Goal: Transaction & Acquisition: Purchase product/service

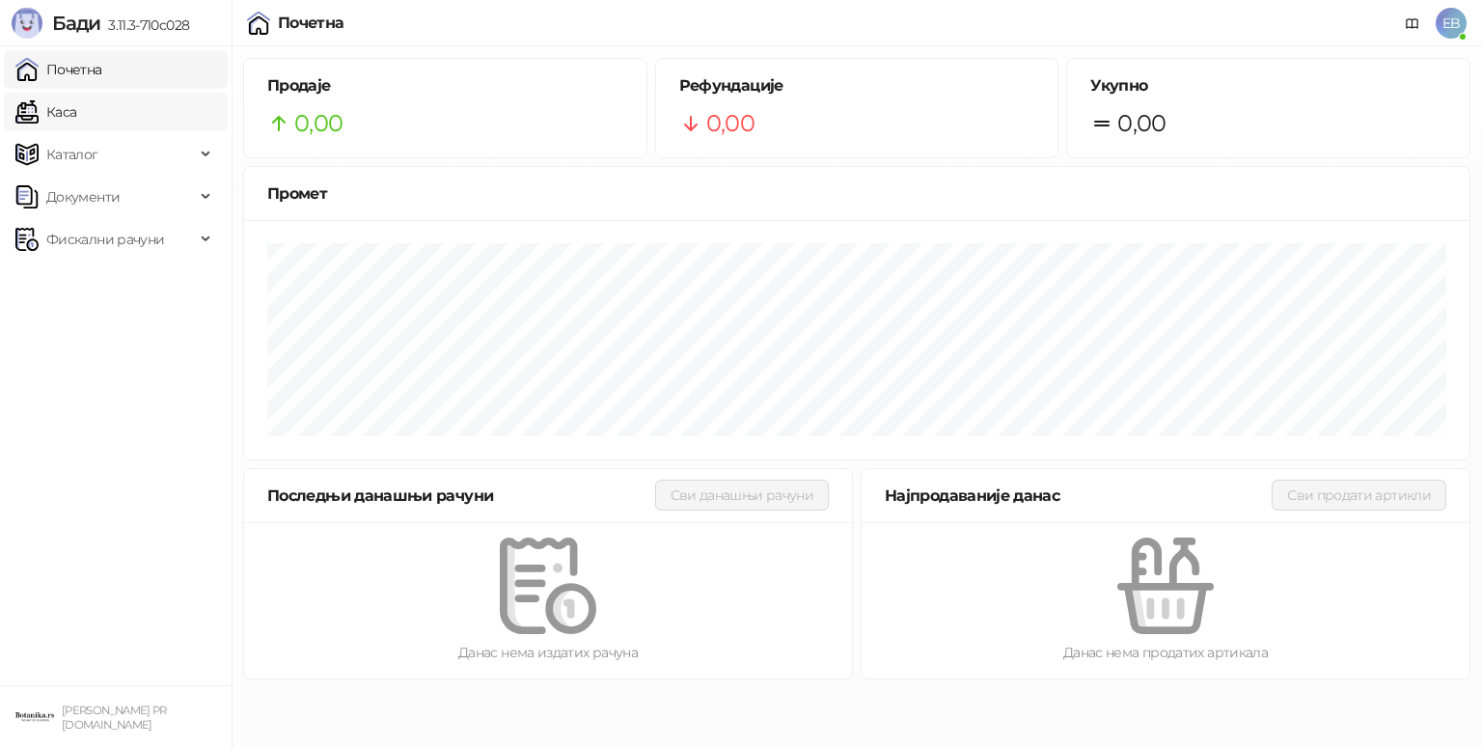
click at [76, 107] on link "Каса" at bounding box center [45, 112] width 61 height 39
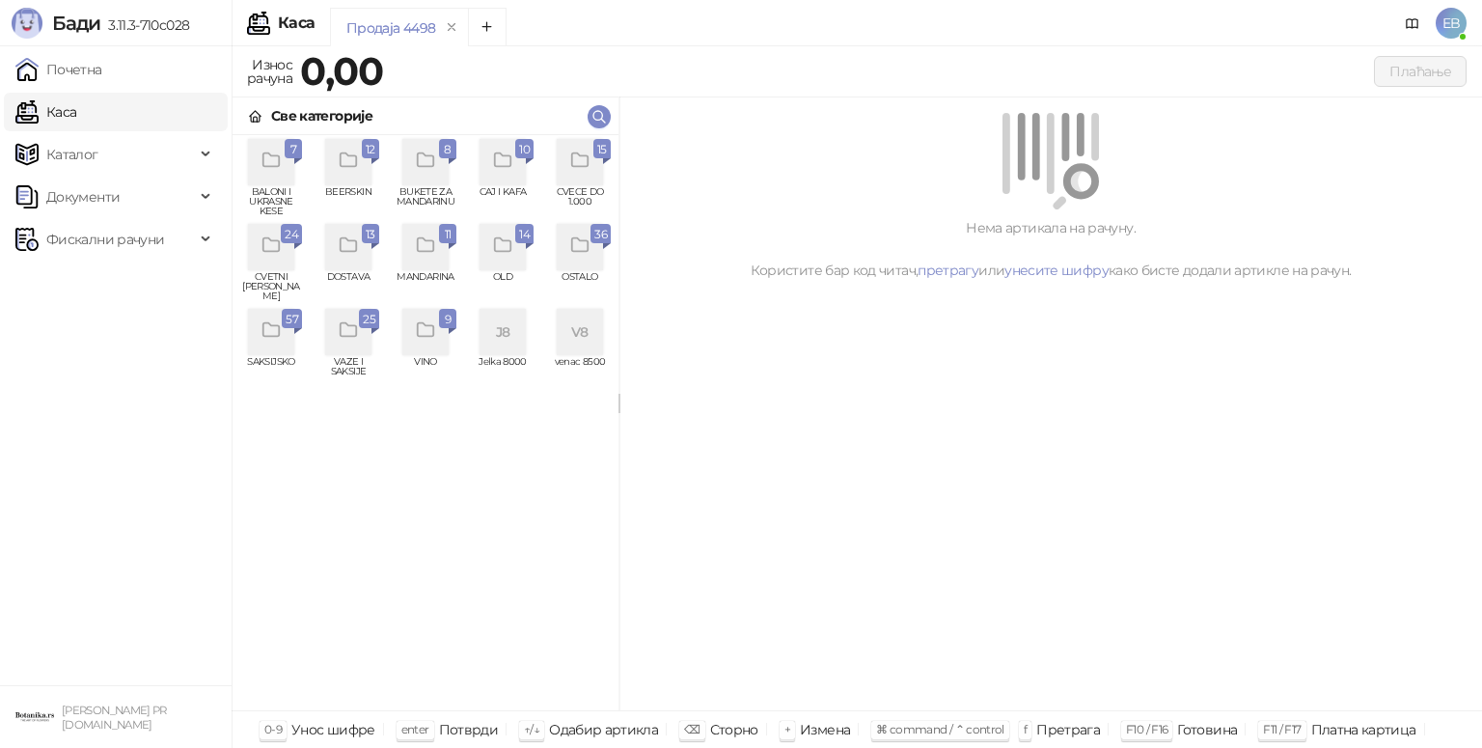
click at [284, 256] on div "grid" at bounding box center [271, 247] width 46 height 46
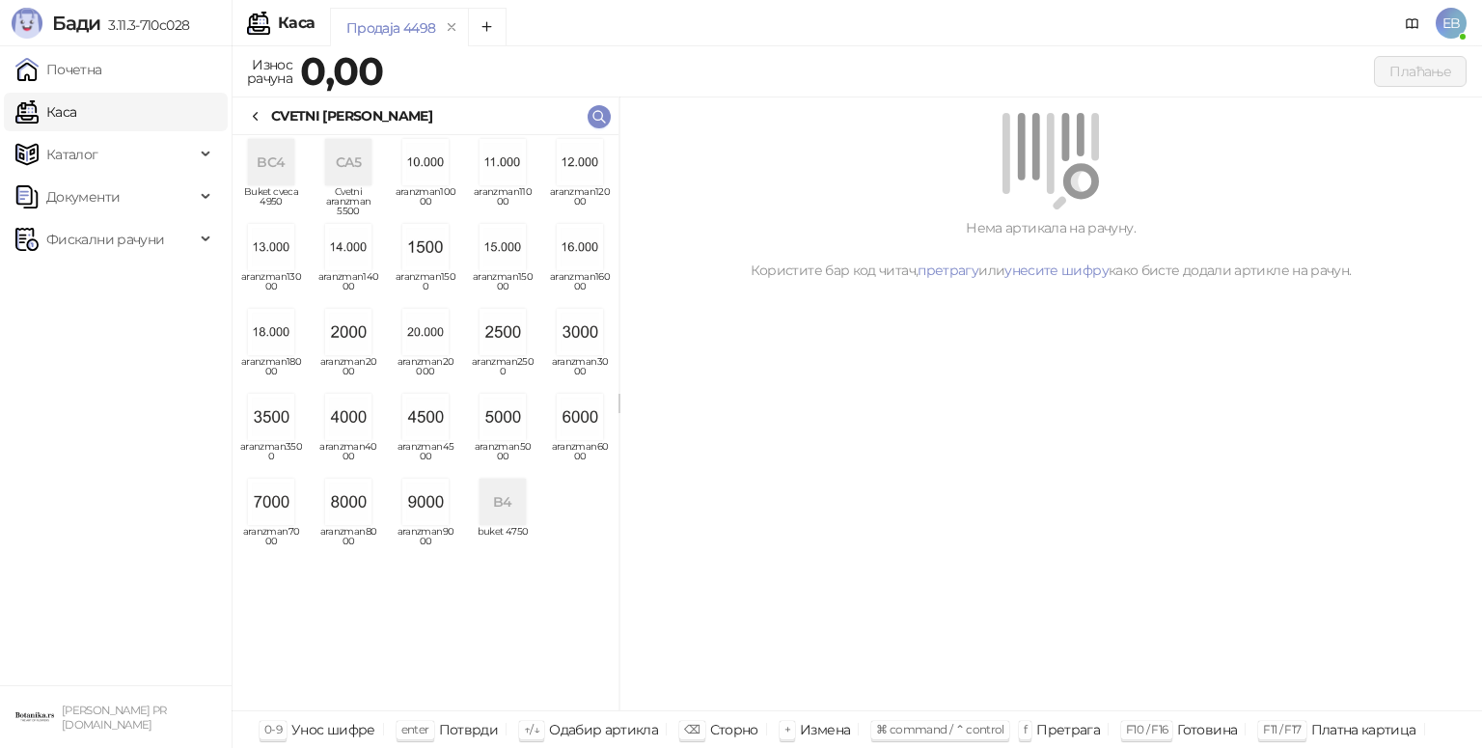
click at [507, 415] on img "grid" at bounding box center [502, 417] width 46 height 46
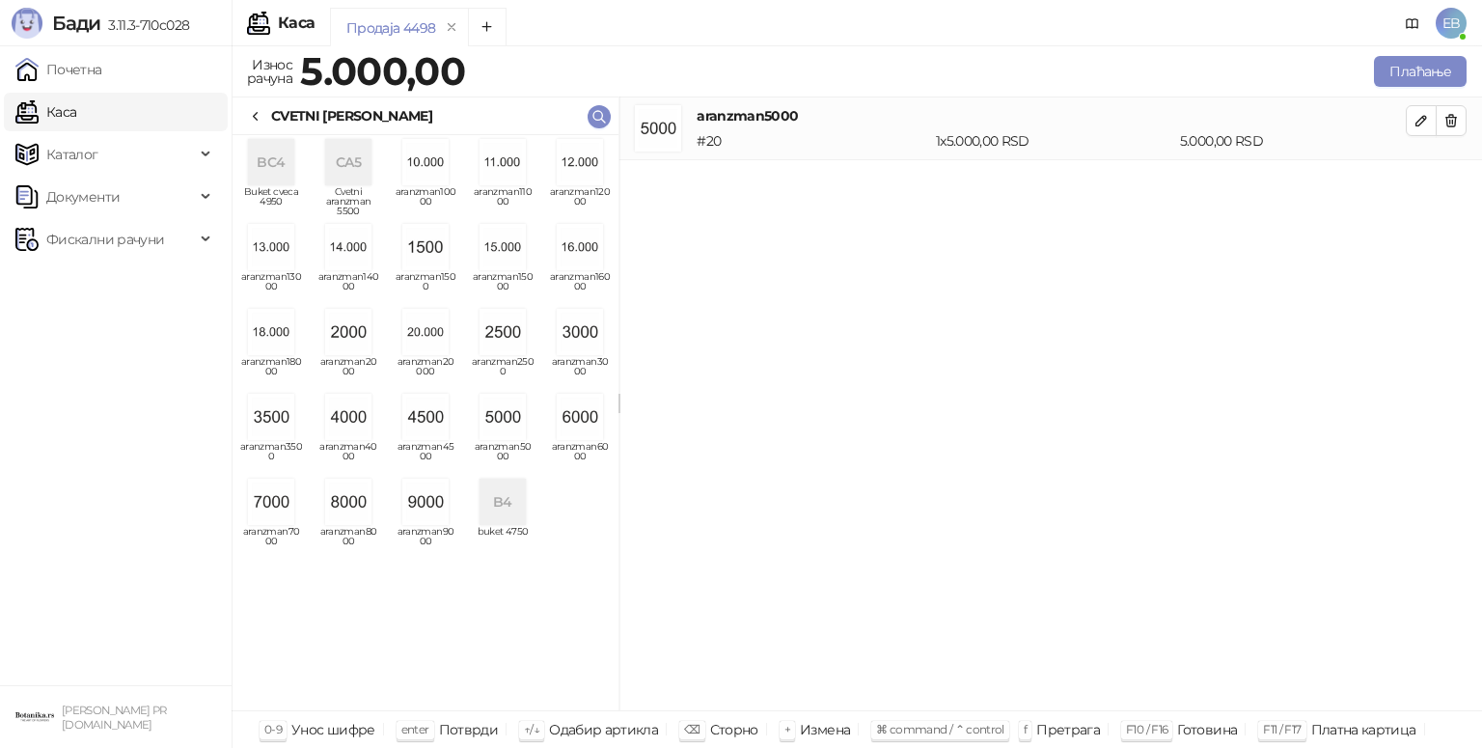
click at [271, 107] on div "CVETNI [PERSON_NAME]" at bounding box center [351, 115] width 161 height 21
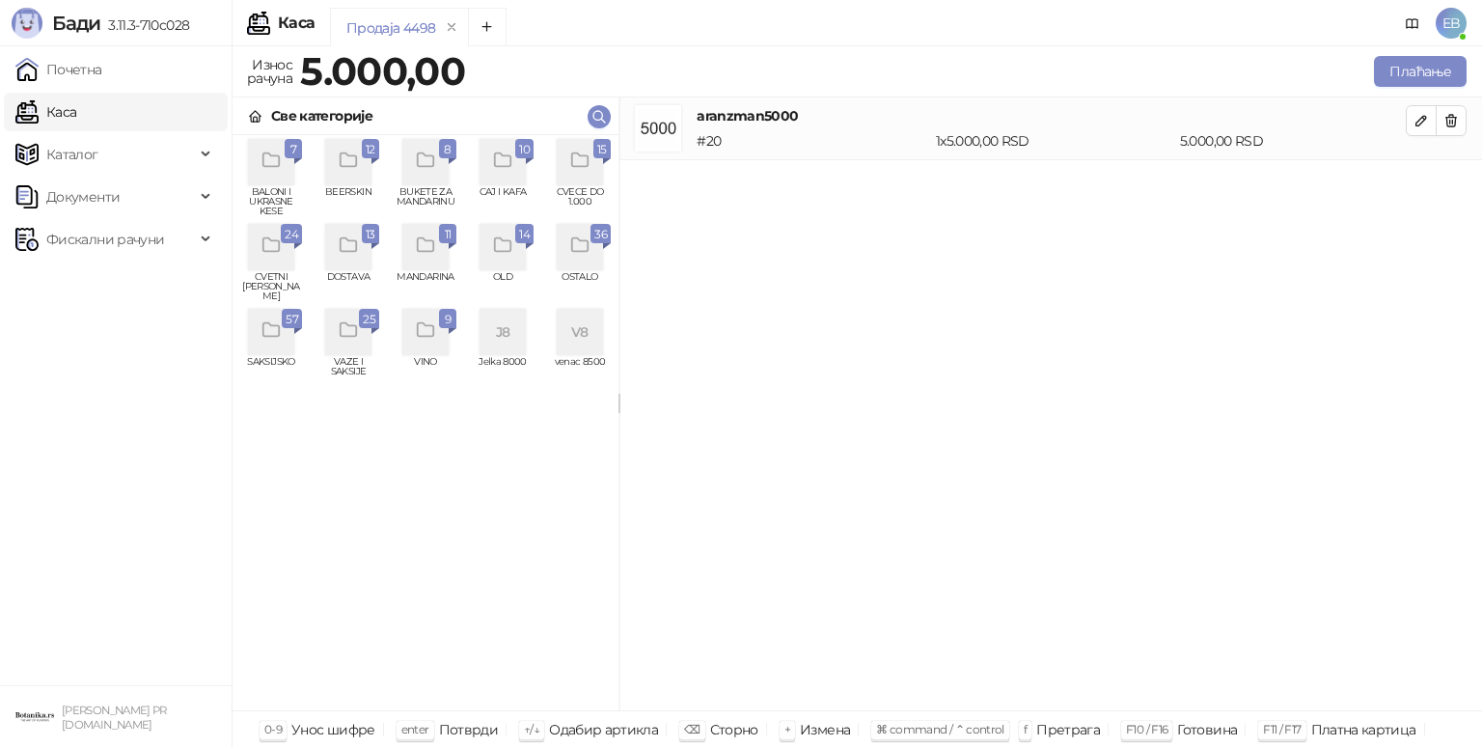
click at [606, 160] on div "grid" at bounding box center [607, 161] width 8 height 6
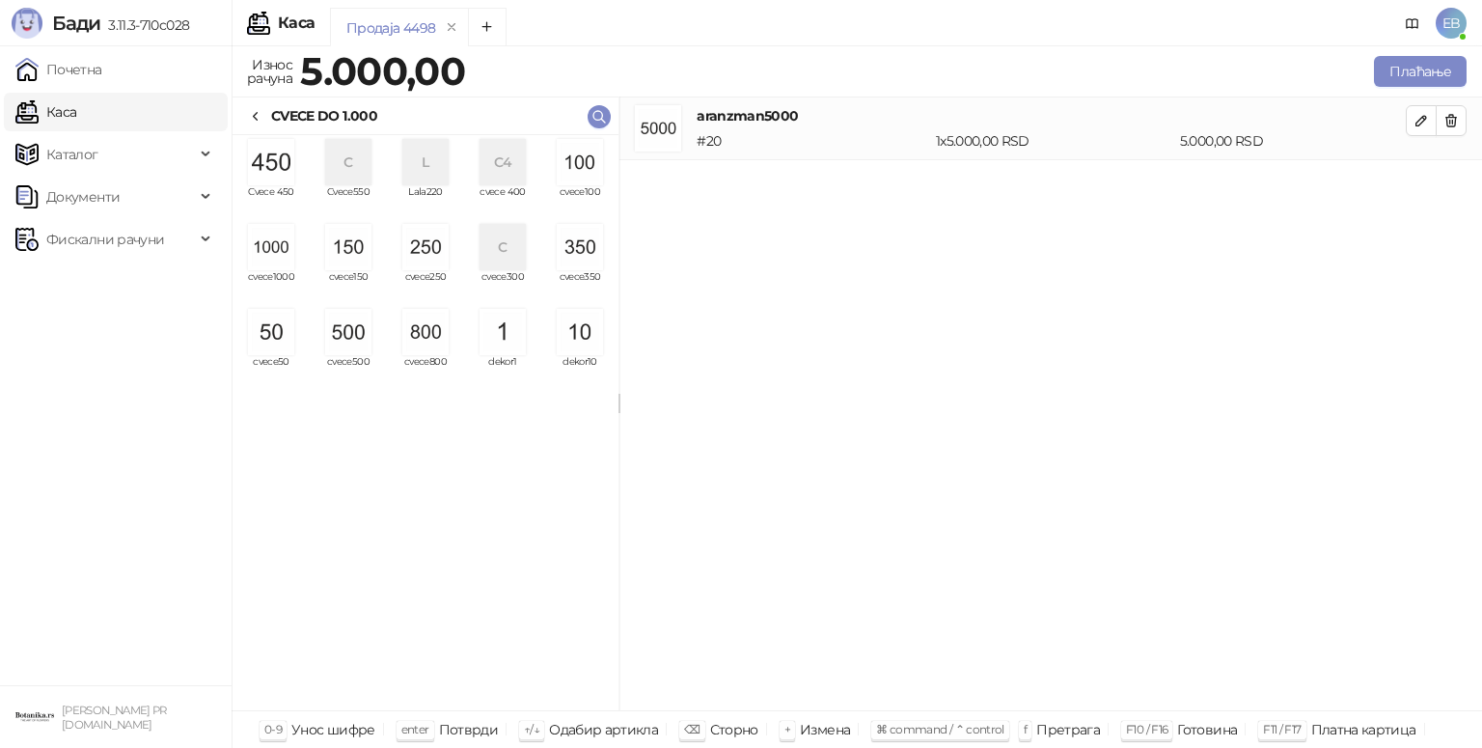
click at [424, 260] on img "grid" at bounding box center [425, 247] width 46 height 46
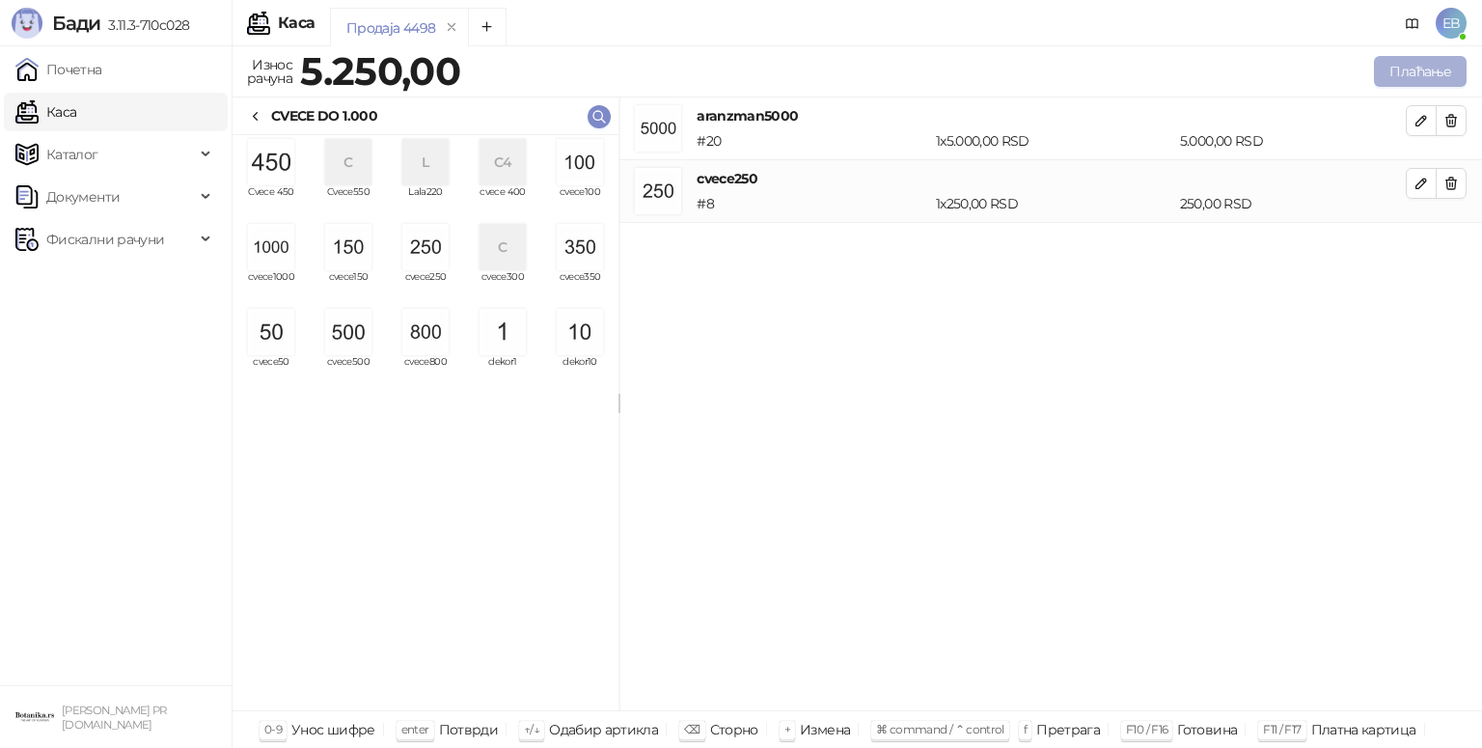
click at [1427, 77] on button "Плаћање" at bounding box center [1420, 71] width 93 height 31
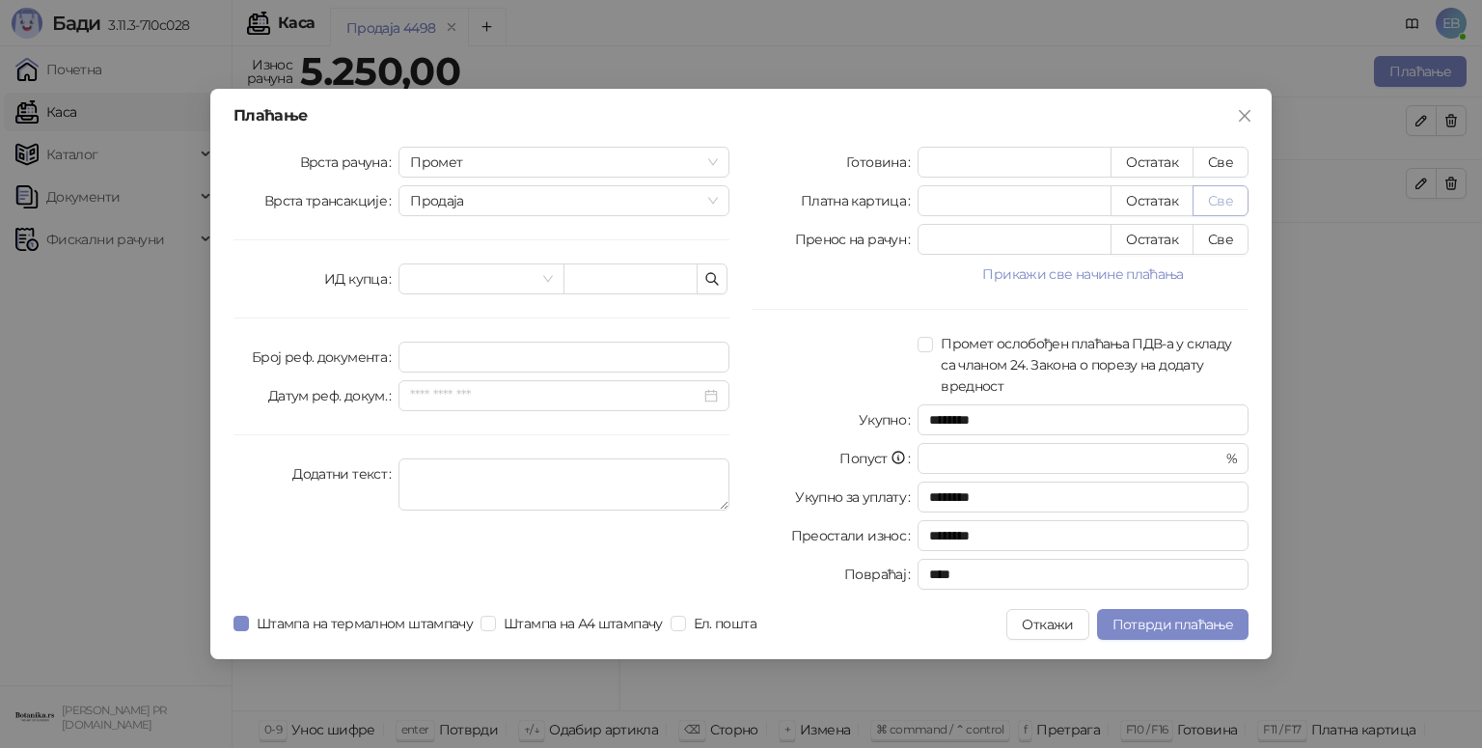
click at [1220, 205] on button "Све" at bounding box center [1220, 200] width 56 height 31
type input "****"
click at [1217, 622] on span "Потврди плаћање" at bounding box center [1172, 624] width 121 height 17
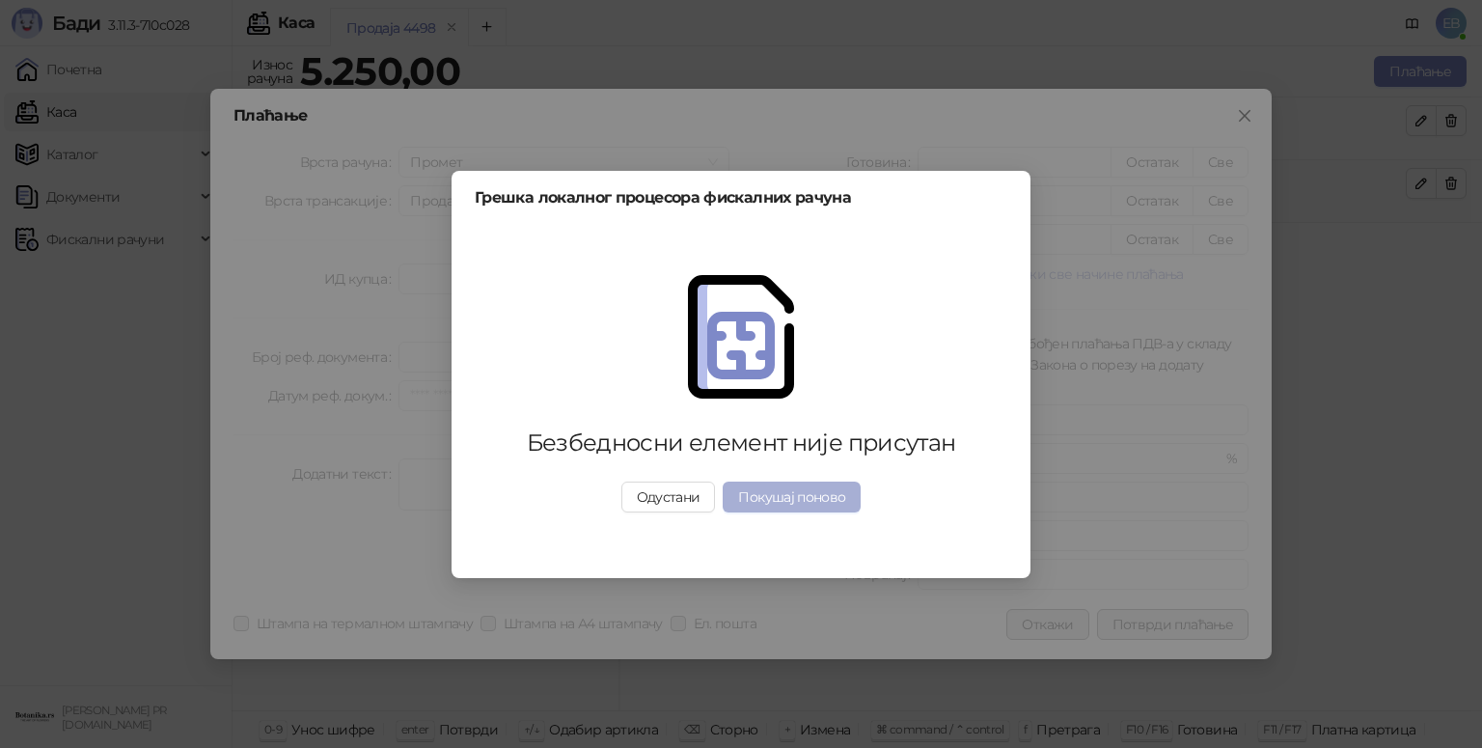
click at [800, 490] on button "Покушај поново" at bounding box center [792, 496] width 138 height 31
click at [660, 492] on button "Одустани" at bounding box center [668, 496] width 95 height 31
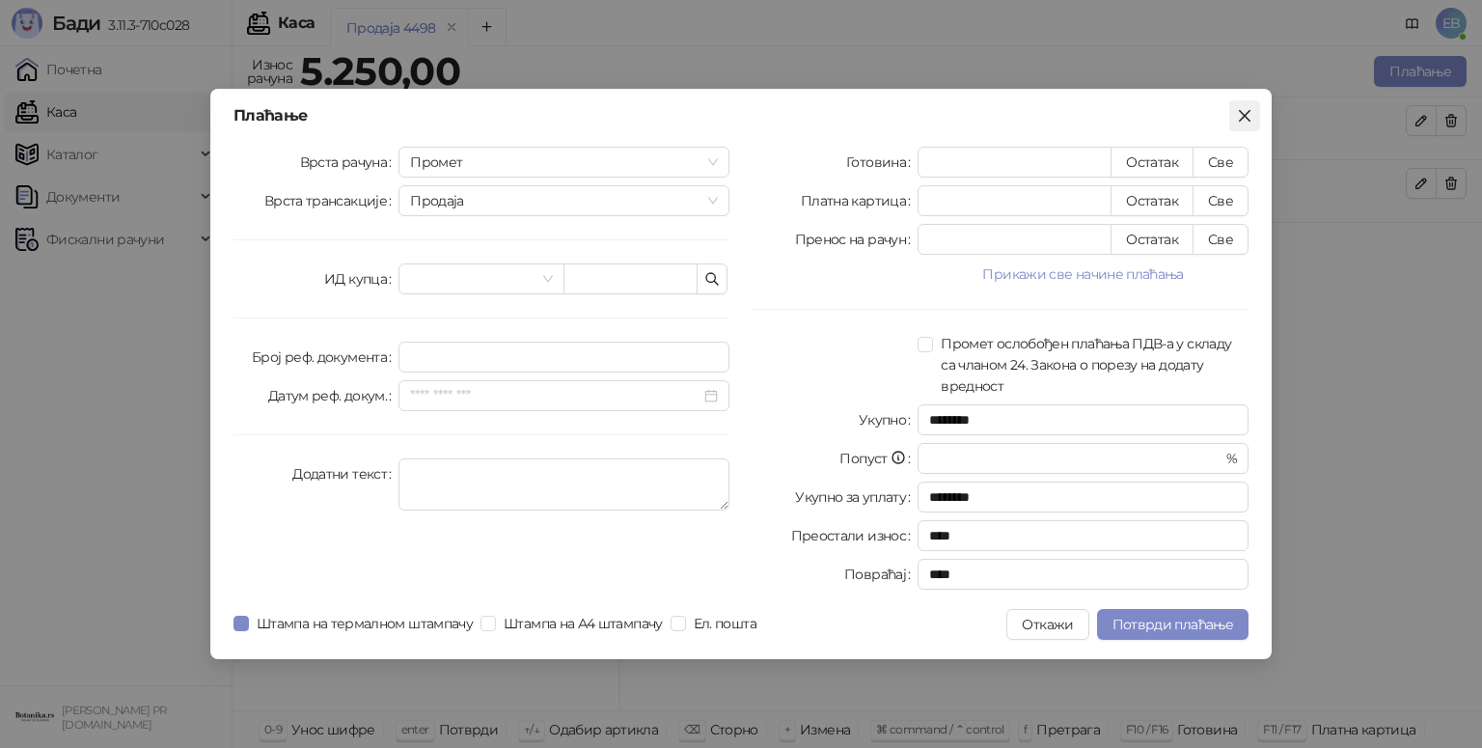
click at [1243, 116] on icon "close" at bounding box center [1245, 116] width 12 height 12
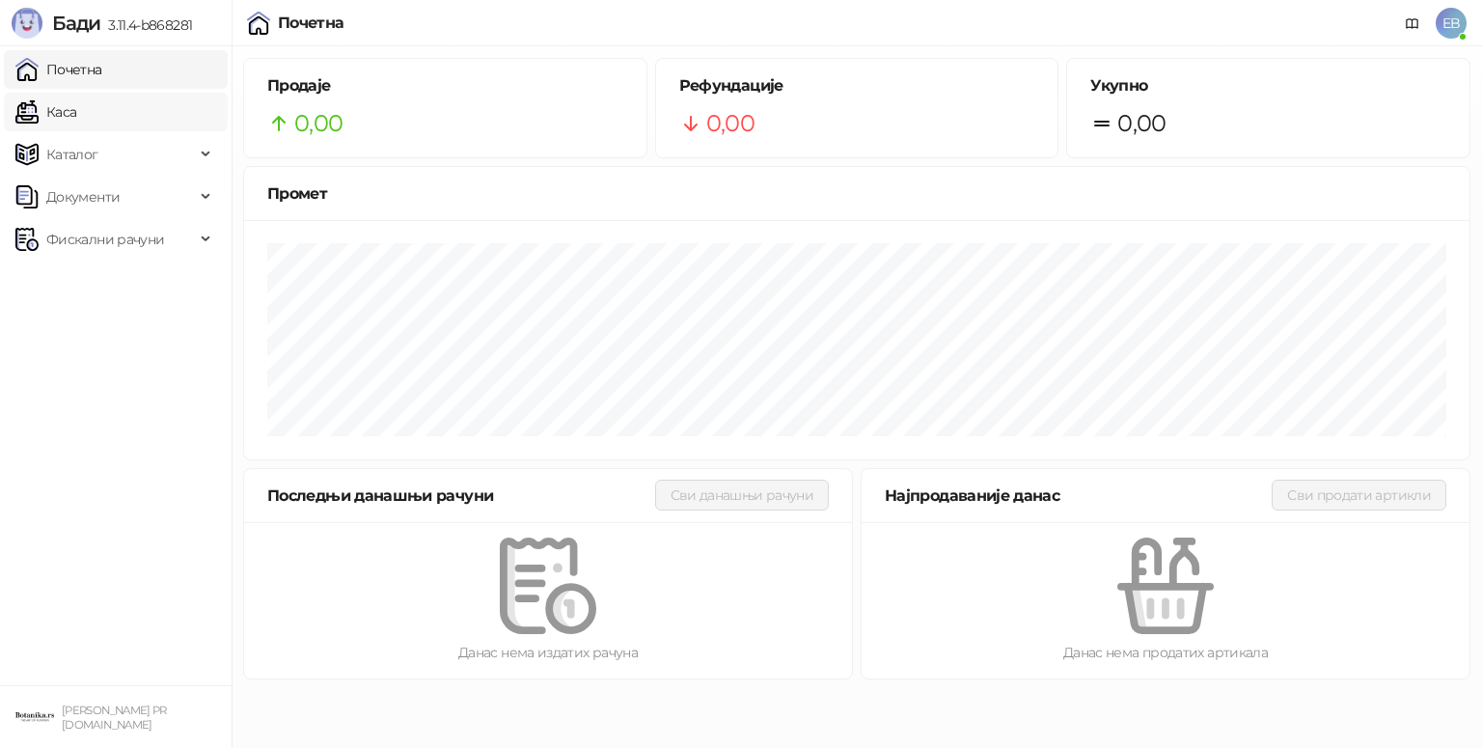
click at [76, 105] on link "Каса" at bounding box center [45, 112] width 61 height 39
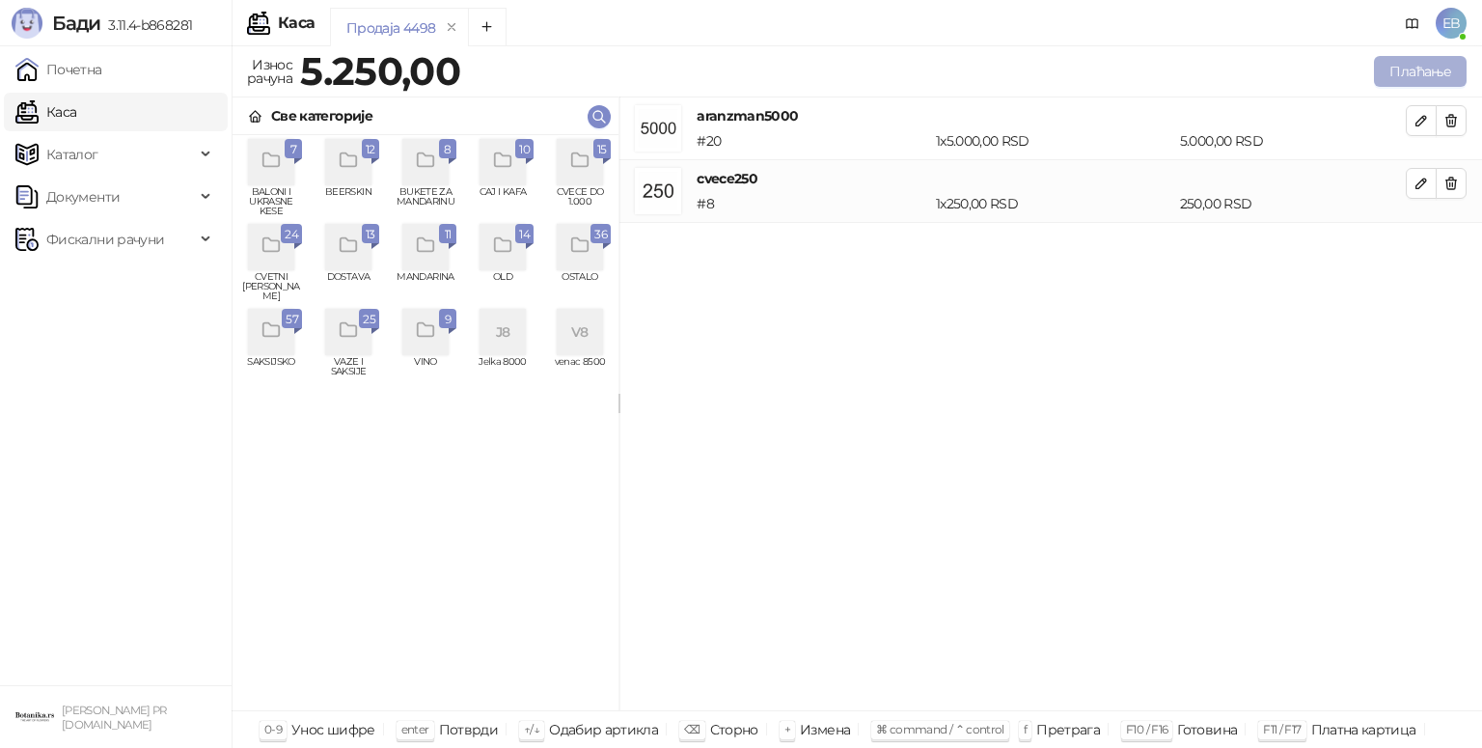
click at [1420, 69] on button "Плаћање" at bounding box center [1420, 71] width 93 height 31
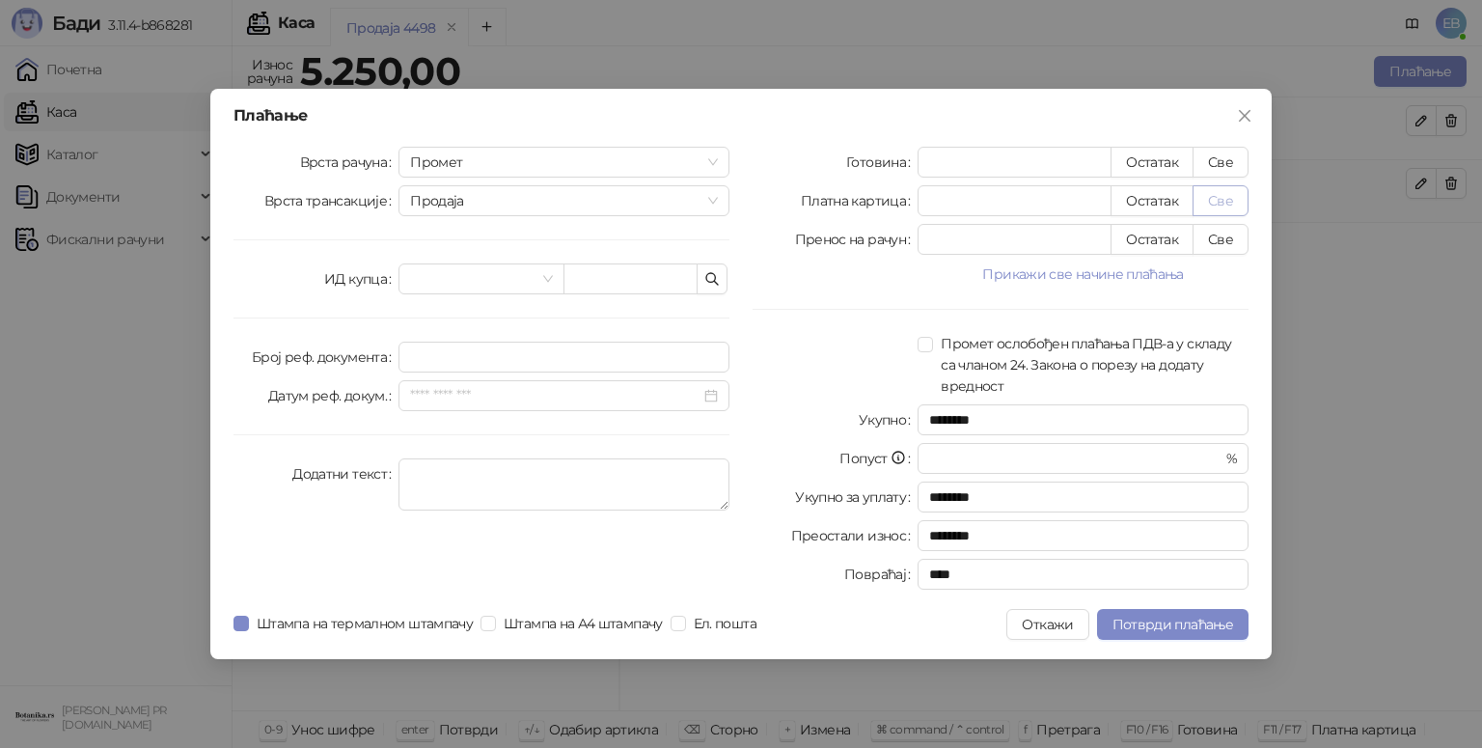
click at [1219, 199] on button "Све" at bounding box center [1220, 200] width 56 height 31
type input "****"
click at [1198, 631] on span "Потврди плаћање" at bounding box center [1172, 624] width 121 height 17
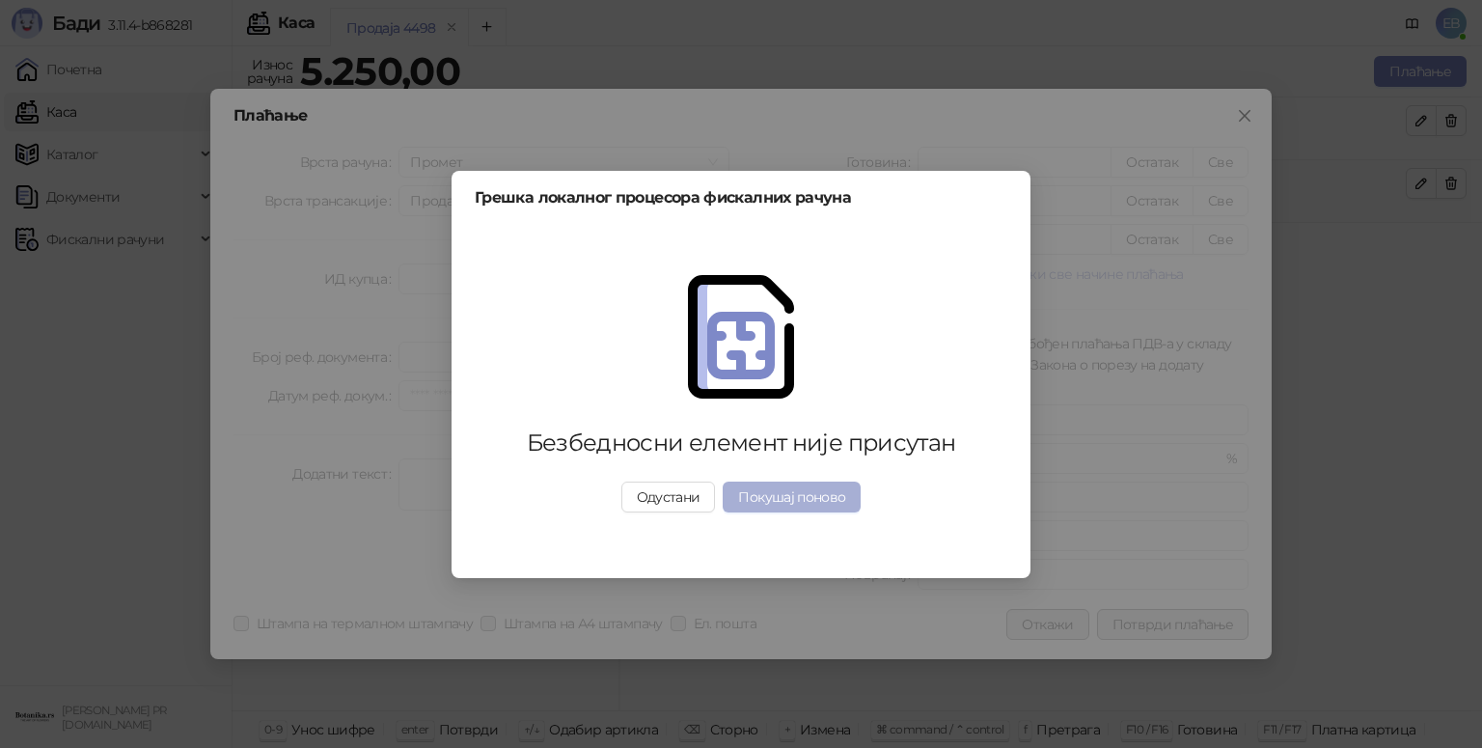
click at [824, 496] on button "Покушај поново" at bounding box center [792, 496] width 138 height 31
click at [685, 496] on button "Одустани" at bounding box center [668, 496] width 95 height 31
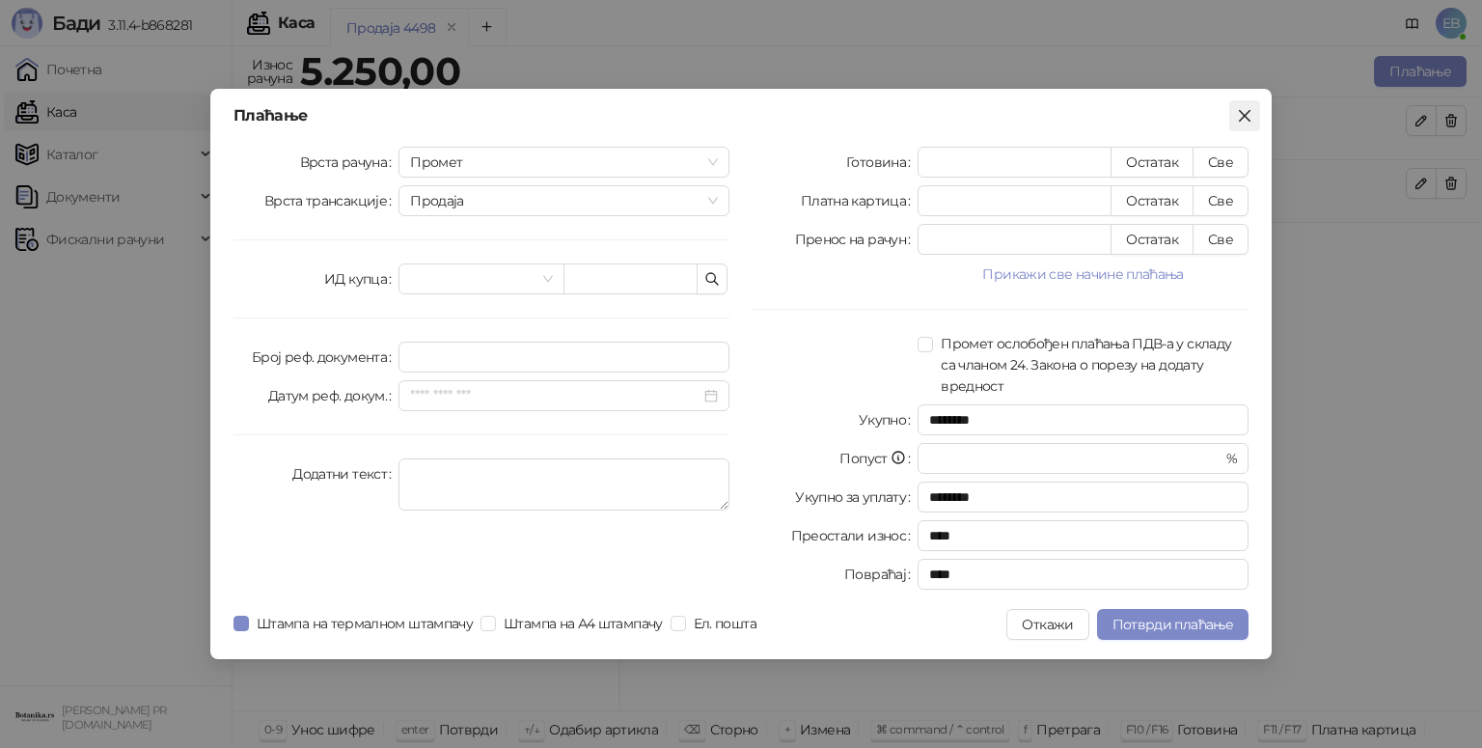
click at [1246, 123] on icon "close" at bounding box center [1244, 115] width 15 height 15
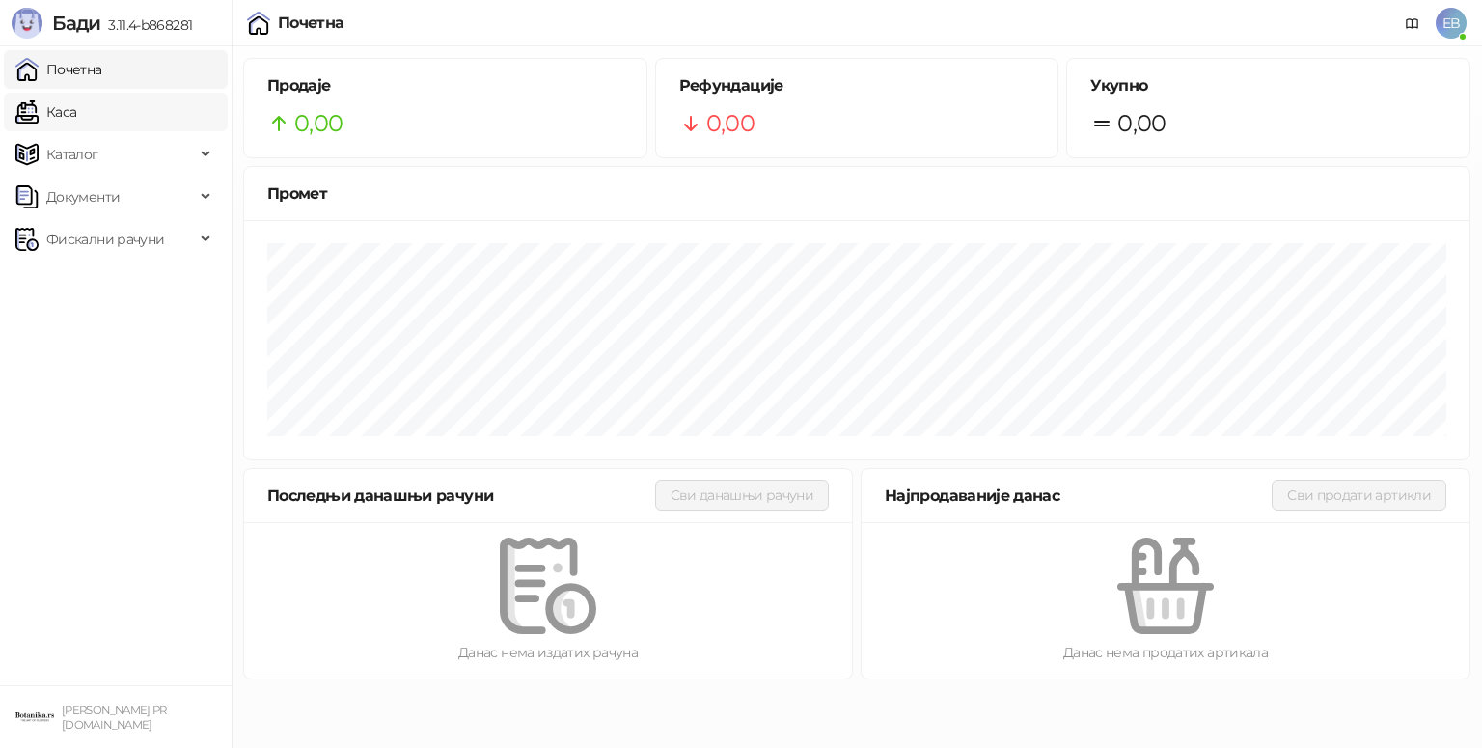
click at [76, 119] on link "Каса" at bounding box center [45, 112] width 61 height 39
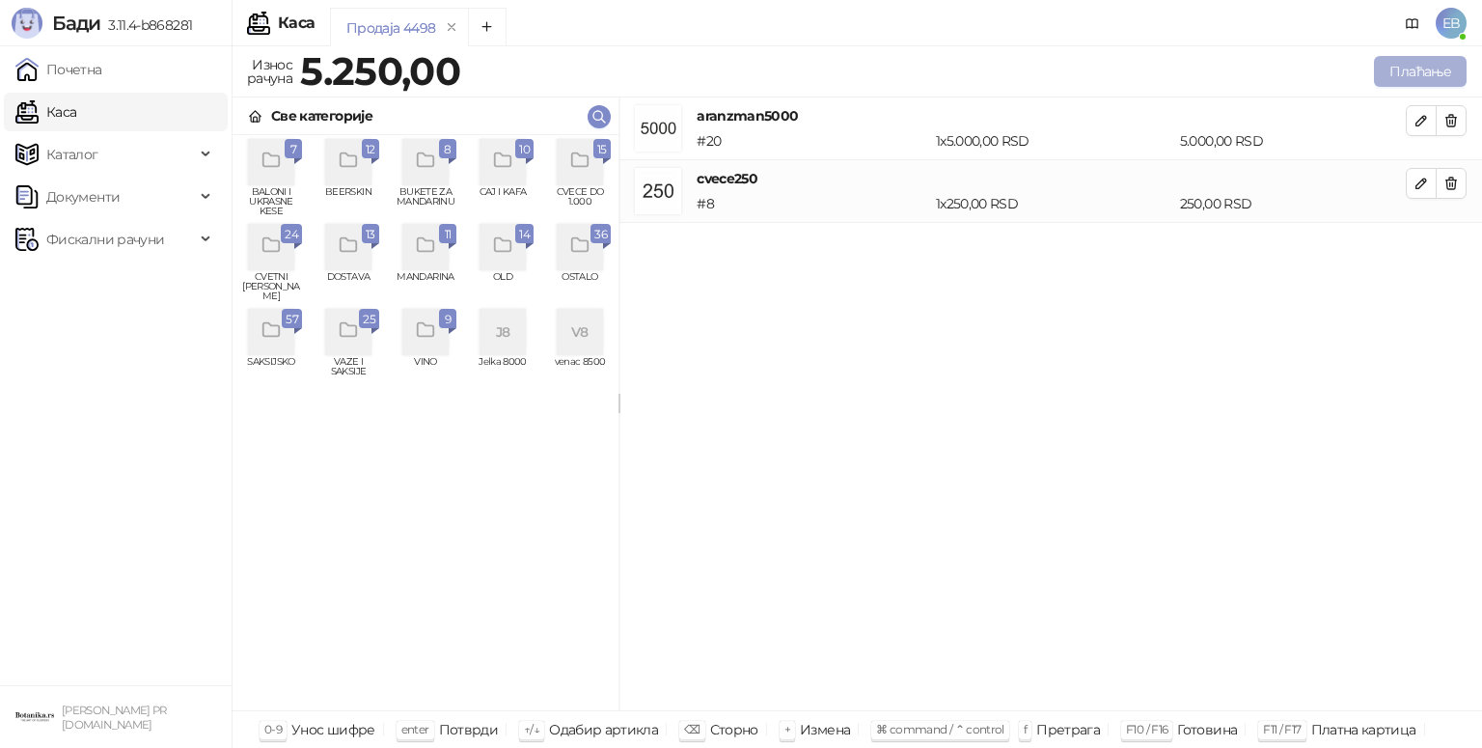
click at [1423, 69] on button "Плаћање" at bounding box center [1420, 71] width 93 height 31
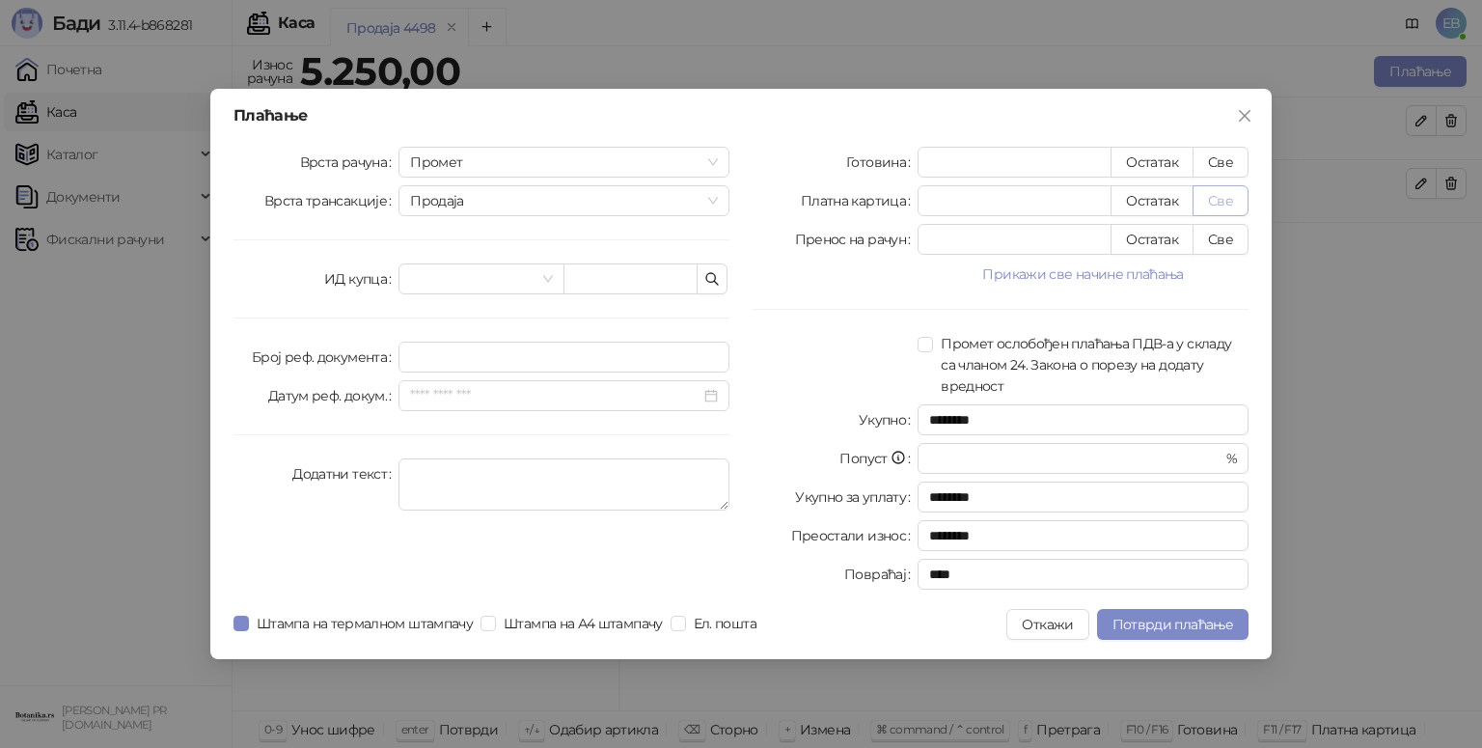
click at [1227, 206] on button "Све" at bounding box center [1220, 200] width 56 height 31
type input "****"
click at [1216, 624] on span "Потврди плаћање" at bounding box center [1172, 624] width 121 height 17
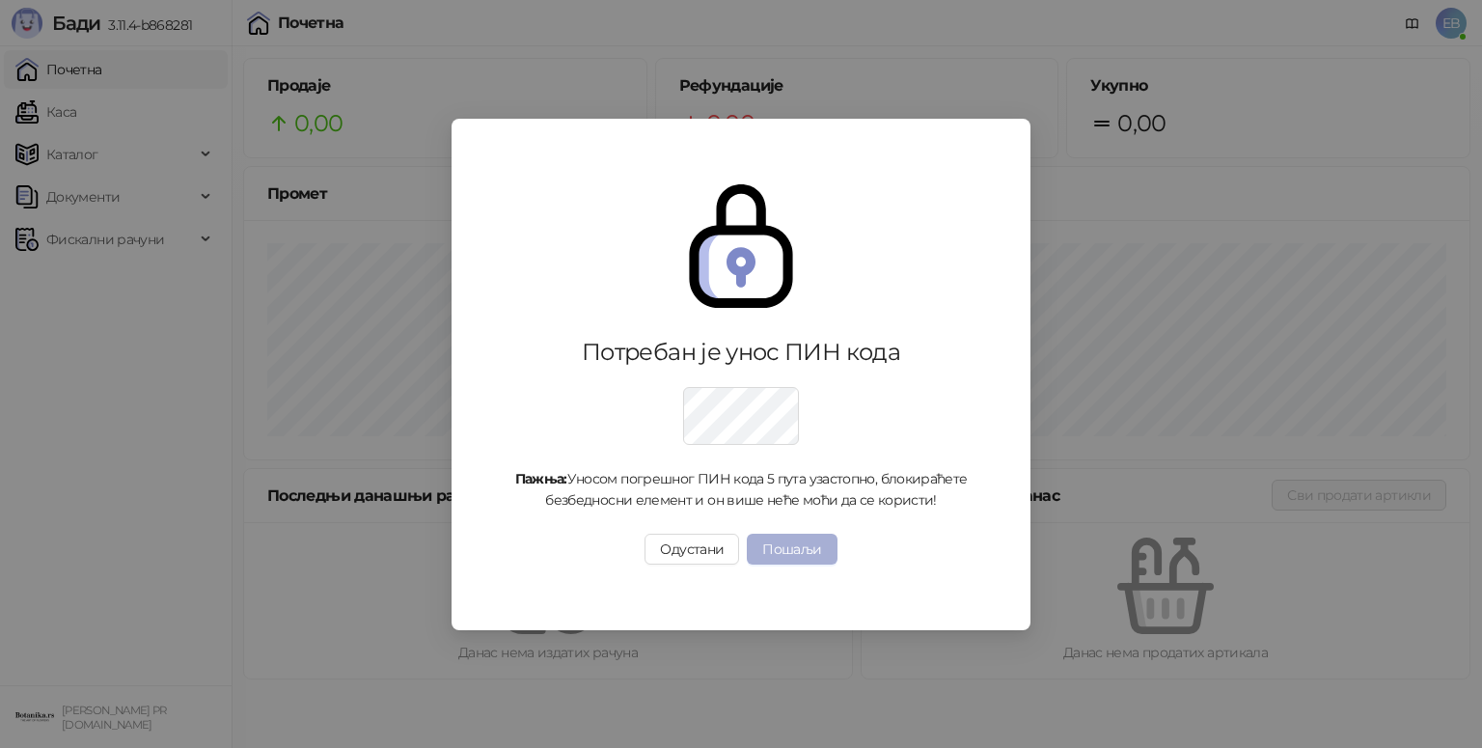
click at [827, 548] on button "Пошаљи" at bounding box center [792, 549] width 90 height 31
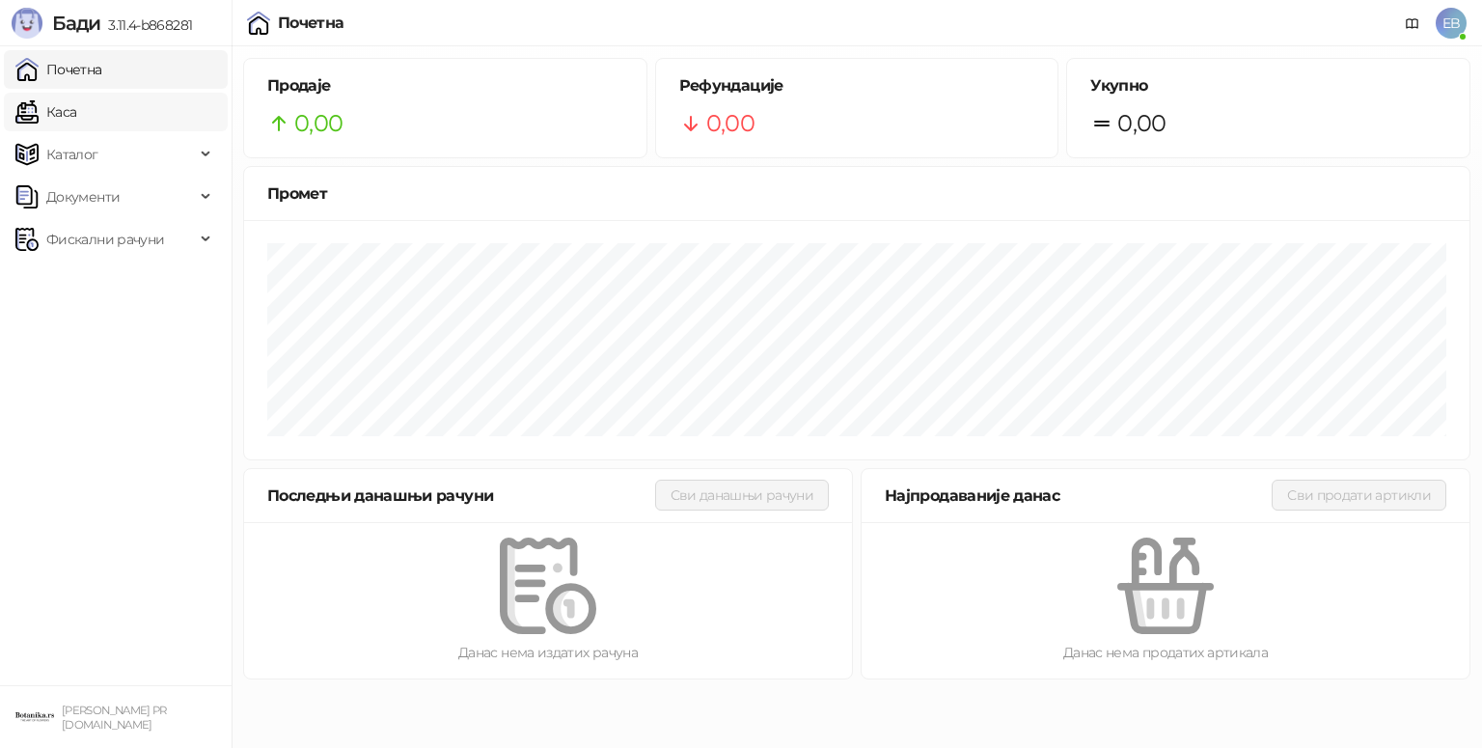
click at [76, 107] on link "Каса" at bounding box center [45, 112] width 61 height 39
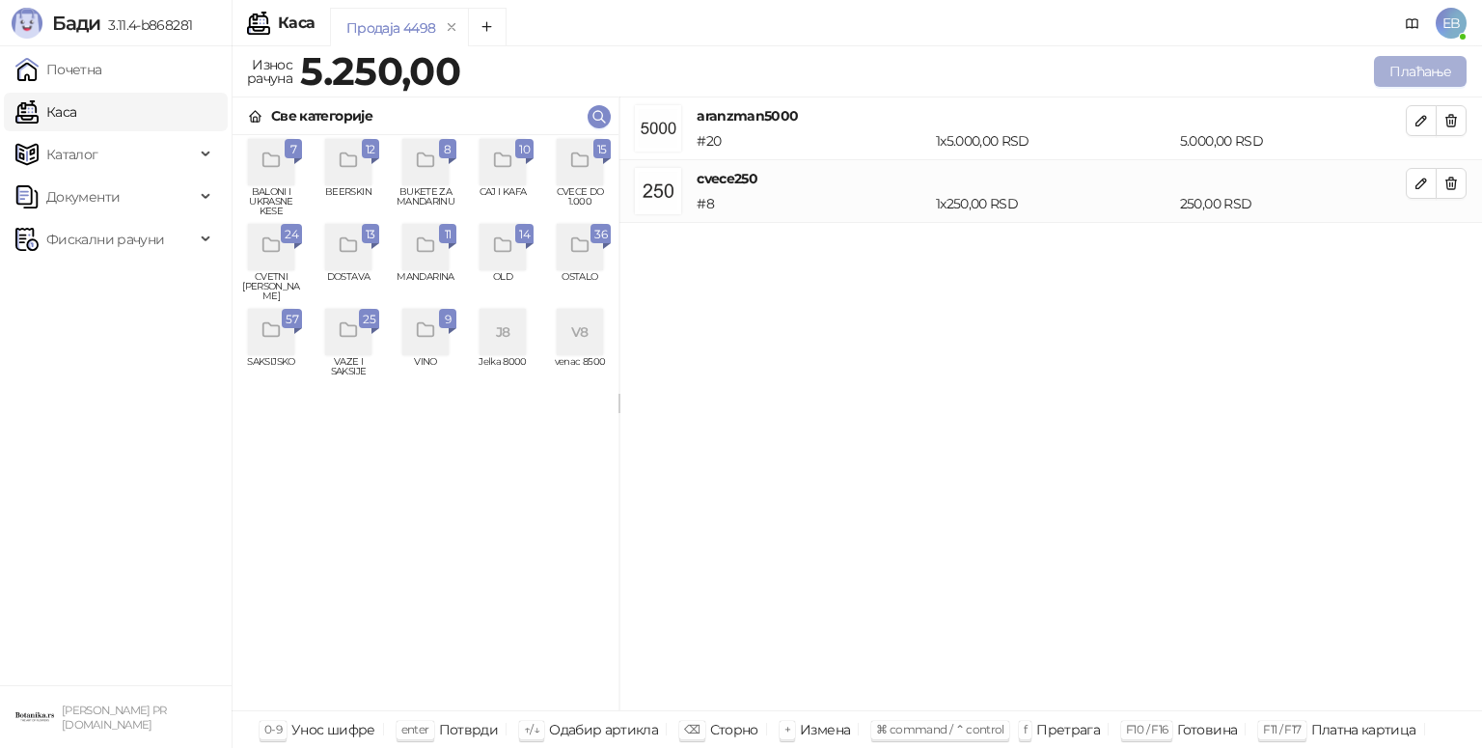
click at [1403, 76] on button "Плаћање" at bounding box center [1420, 71] width 93 height 31
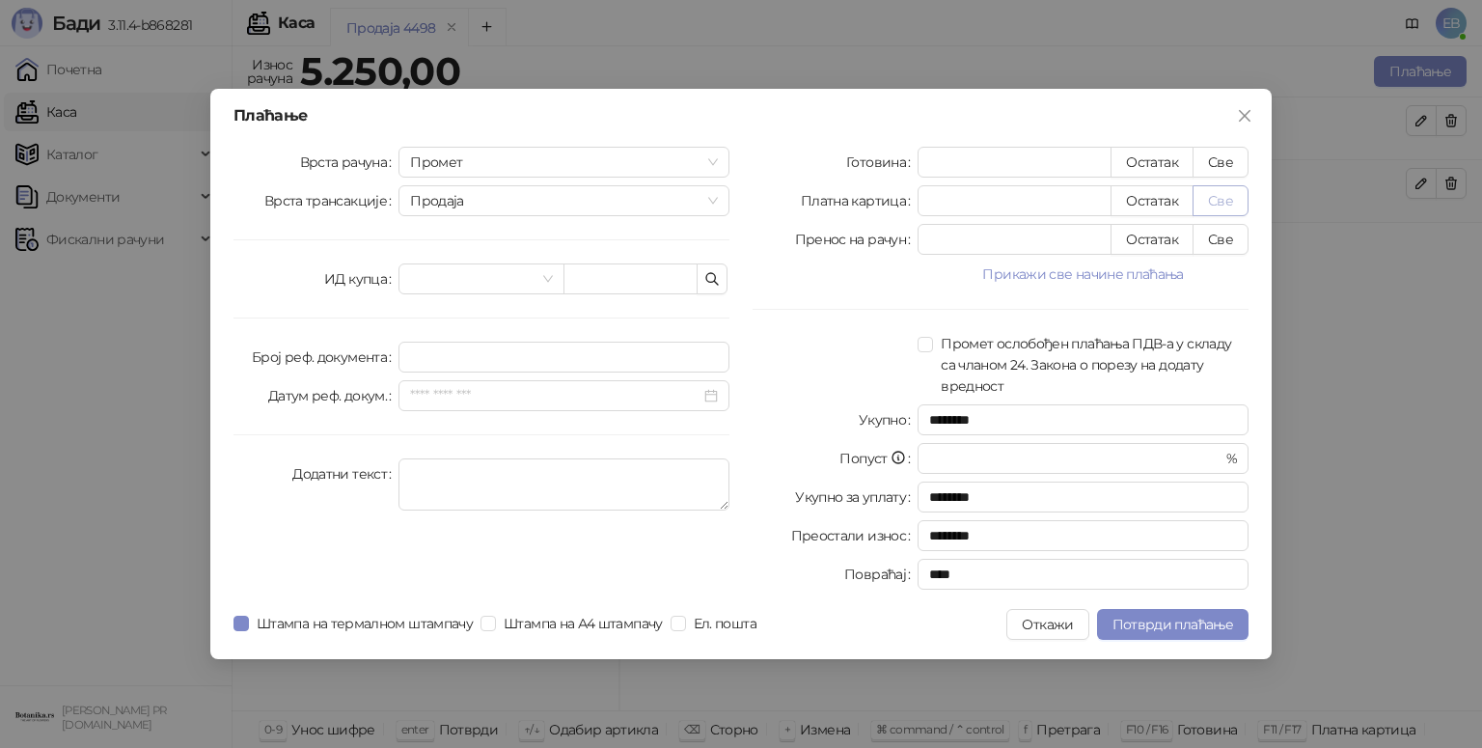
click at [1233, 199] on button "Све" at bounding box center [1220, 200] width 56 height 31
type input "****"
click at [1176, 629] on span "Потврди плаћање" at bounding box center [1172, 624] width 121 height 17
